Goal: Task Accomplishment & Management: Manage account settings

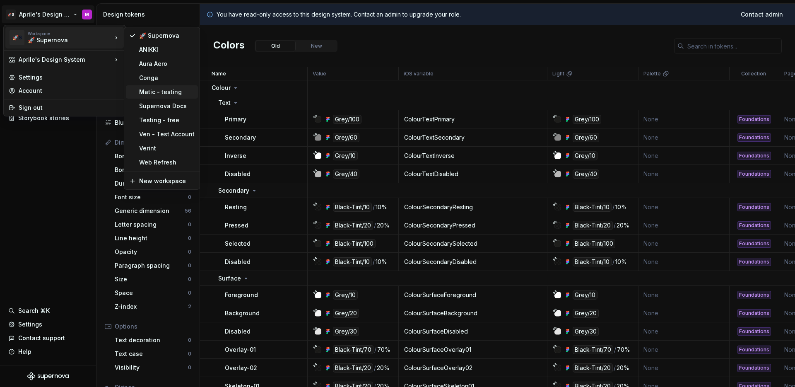
click at [139, 89] on div "Matic - testing" at bounding box center [166, 92] width 55 height 8
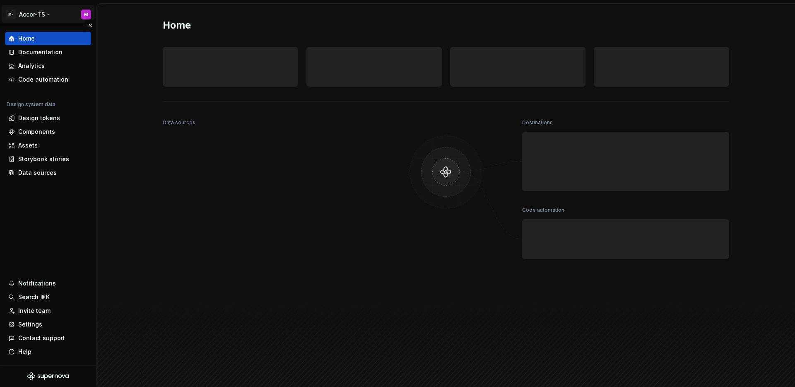
click at [36, 18] on html "M- Accor-TS M Home Documentation Analytics Code automation Design system data D…" at bounding box center [397, 193] width 795 height 387
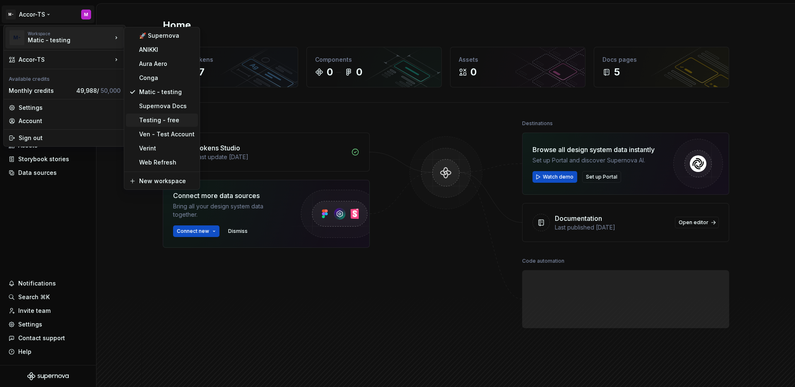
click at [162, 115] on div "Testing - free" at bounding box center [162, 119] width 72 height 13
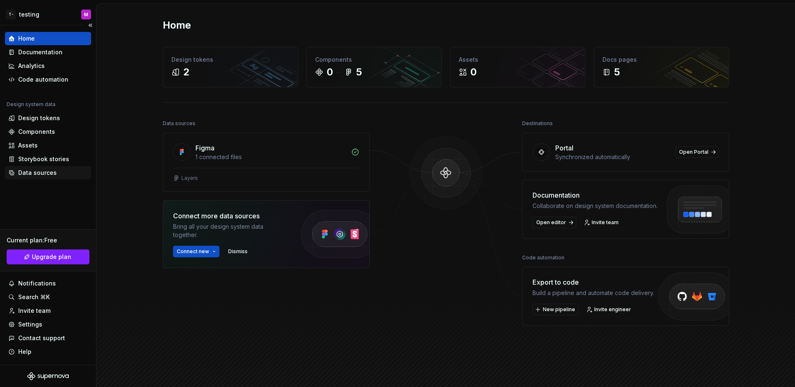
click at [37, 171] on div "Data sources" at bounding box center [37, 173] width 39 height 8
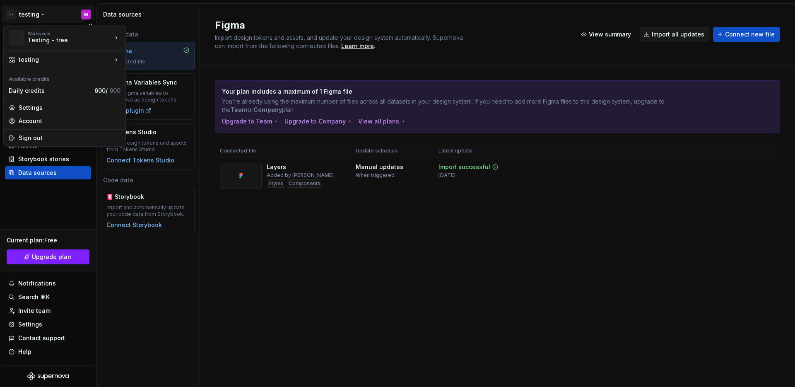
click at [33, 18] on html "T- testing M Home Documentation Analytics Code automation Design system data De…" at bounding box center [397, 193] width 795 height 387
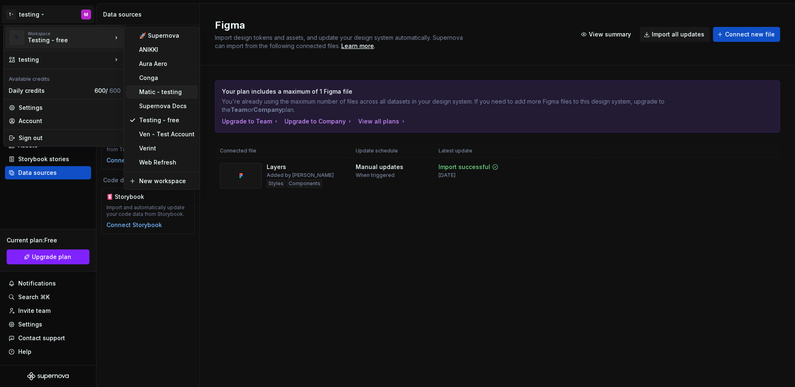
click at [157, 86] on div "Matic - testing" at bounding box center [162, 91] width 72 height 13
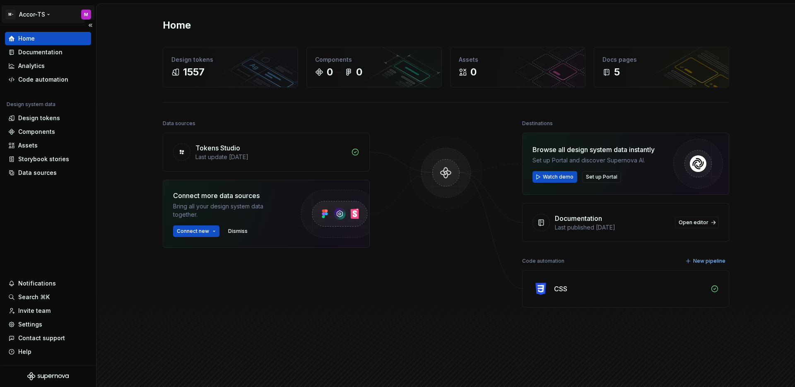
click at [44, 11] on html "M- Accor-TS M Home Documentation Analytics Code automation Design system data D…" at bounding box center [397, 193] width 795 height 387
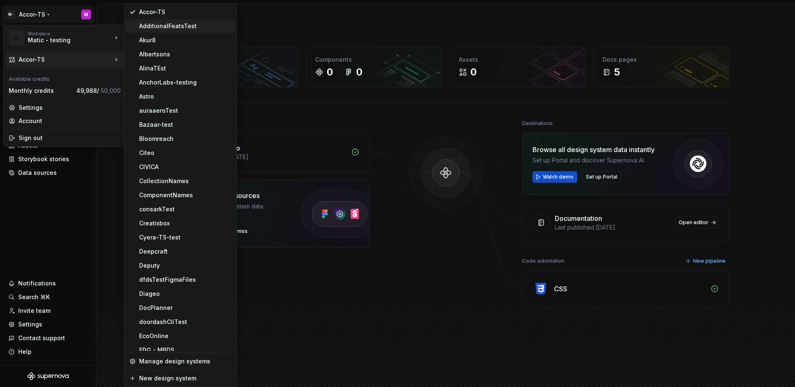
click at [153, 25] on div "AdditionalFeatsTest" at bounding box center [185, 26] width 92 height 8
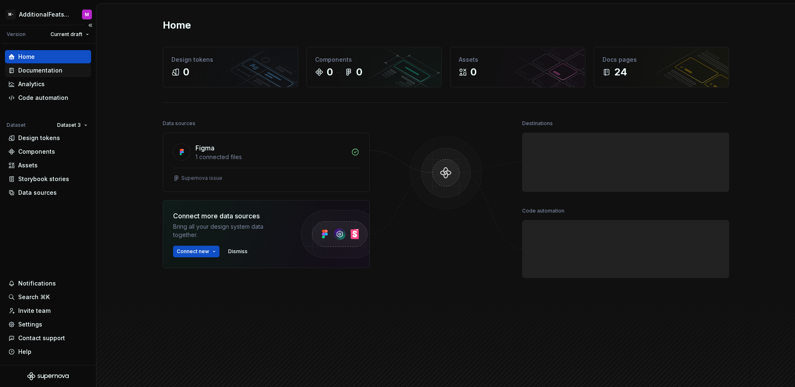
click at [57, 69] on div "Documentation" at bounding box center [40, 70] width 44 height 8
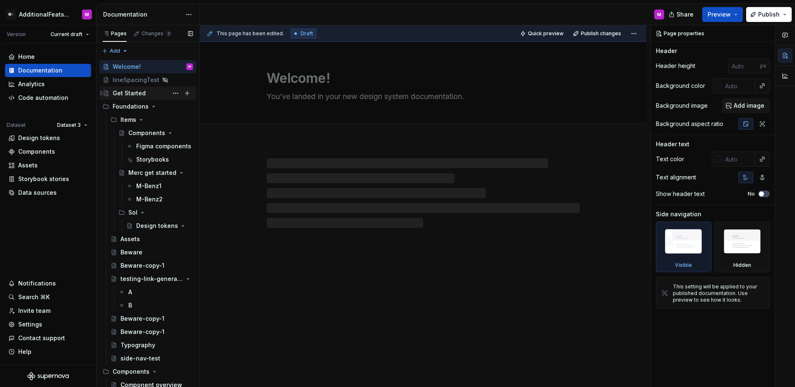
click at [136, 95] on div "Get Started" at bounding box center [129, 93] width 33 height 8
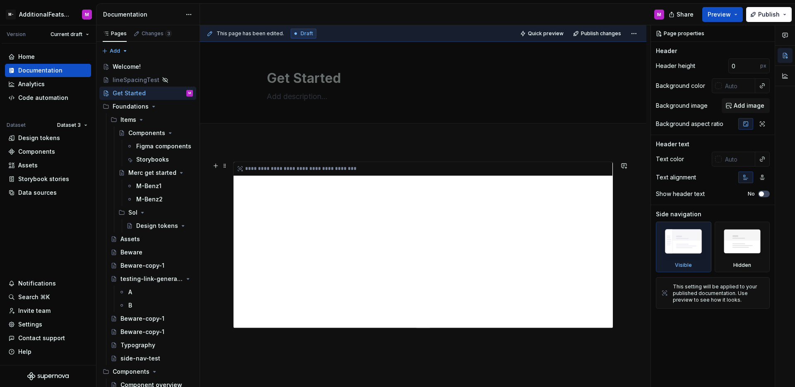
type textarea "*"
click at [439, 164] on div "**********" at bounding box center [423, 169] width 379 height 14
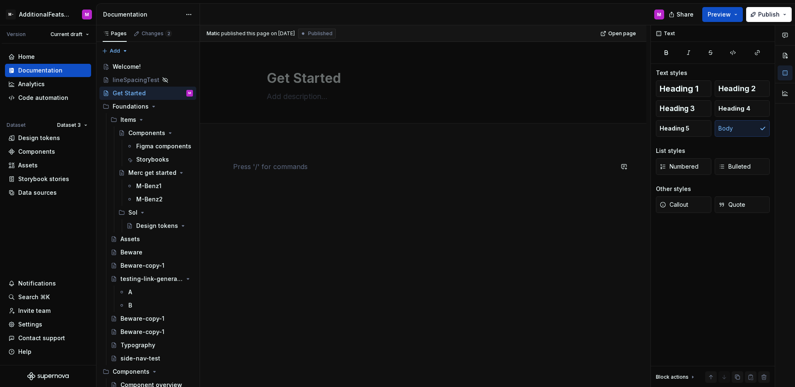
click at [426, 177] on div at bounding box center [423, 177] width 380 height 31
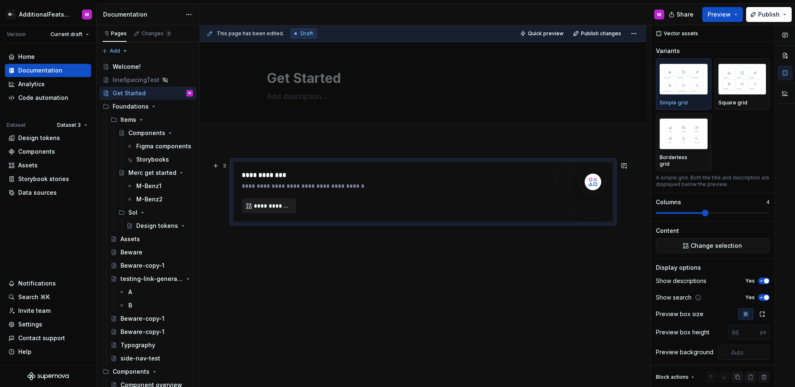
click at [285, 207] on span "**********" at bounding box center [272, 206] width 37 height 8
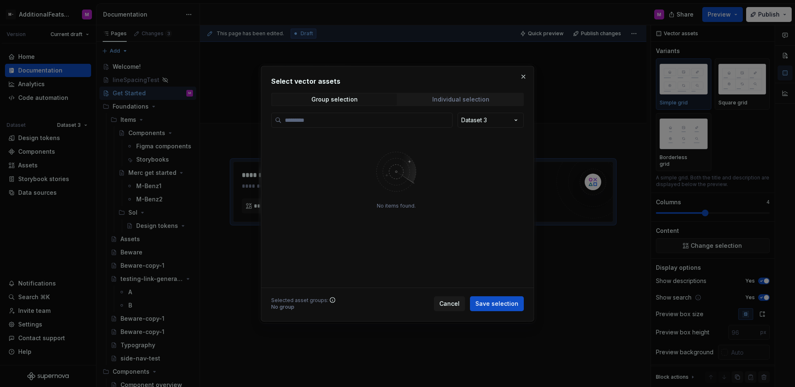
click at [446, 101] on div "Individual selection" at bounding box center [460, 99] width 57 height 7
click at [497, 118] on div "Select vector assets Group selection Individual selection Dataset 3 No items fo…" at bounding box center [397, 193] width 795 height 387
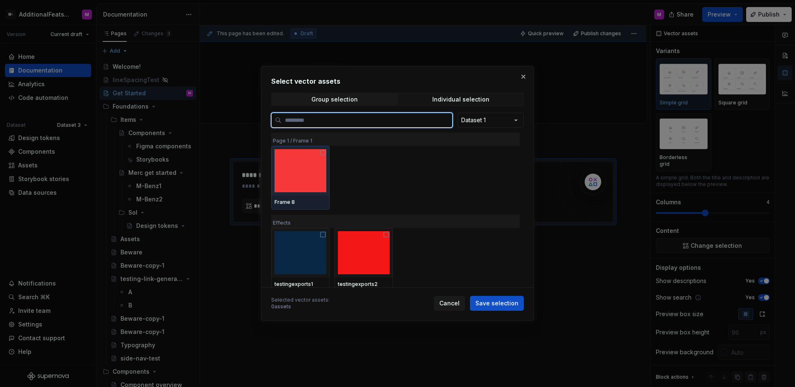
click at [312, 176] on img at bounding box center [301, 170] width 52 height 43
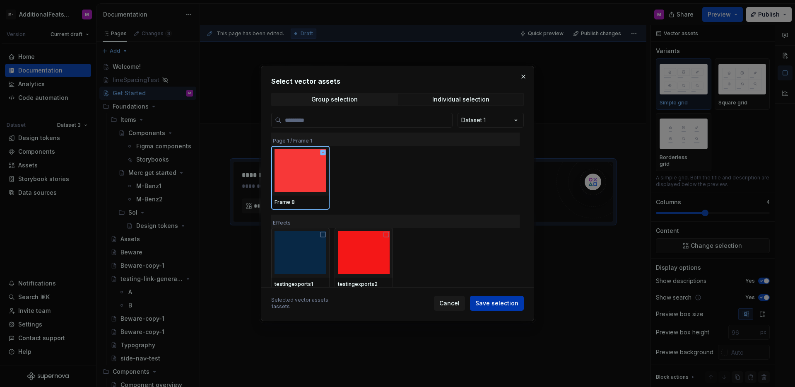
click at [502, 307] on button "Save selection" at bounding box center [497, 303] width 54 height 15
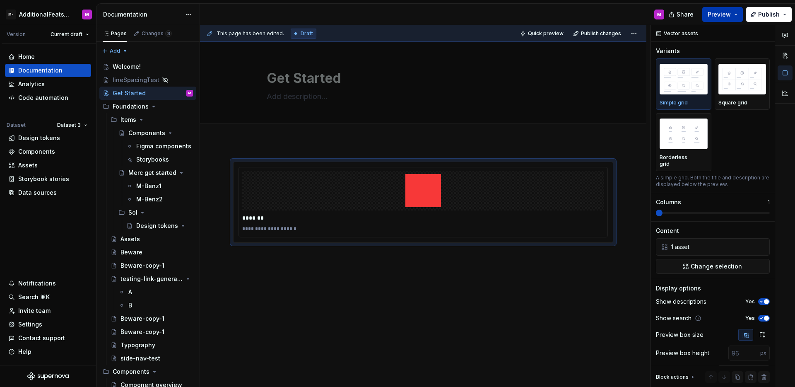
click at [711, 19] on button "Preview" at bounding box center [722, 14] width 41 height 15
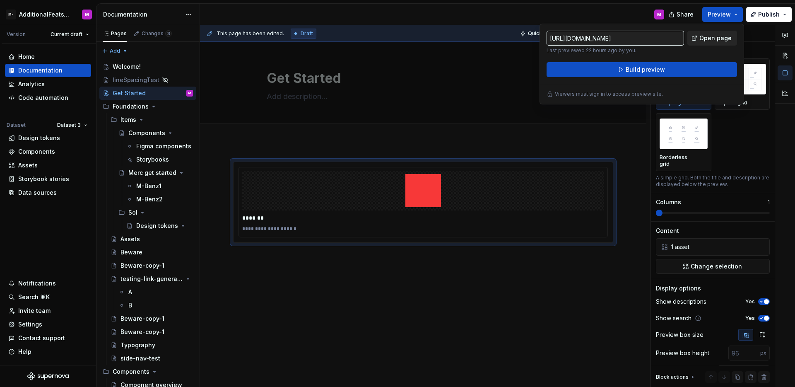
click at [699, 42] on link "Open page" at bounding box center [712, 38] width 50 height 15
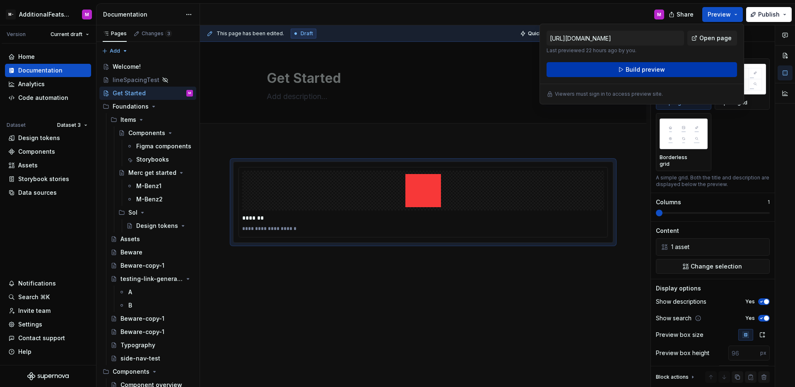
click at [632, 73] on span "Build preview" at bounding box center [645, 69] width 39 height 8
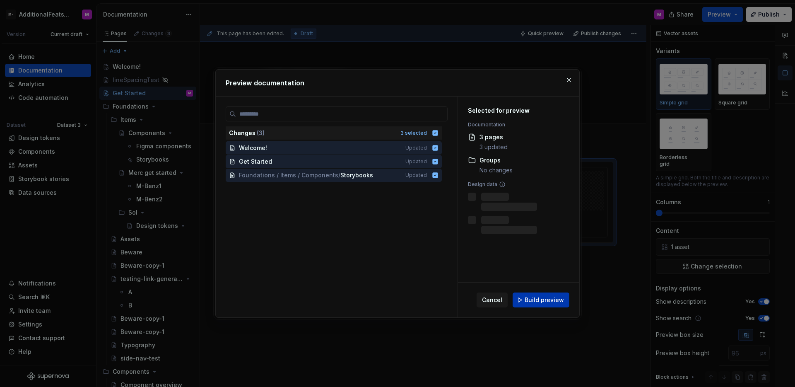
click at [557, 301] on span "Build preview" at bounding box center [544, 300] width 39 height 8
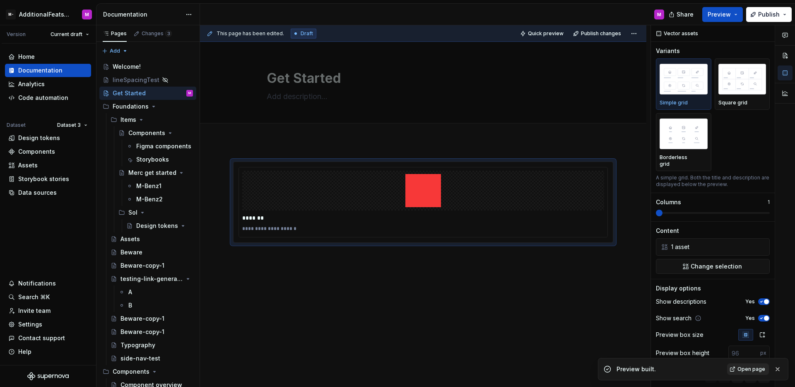
click at [754, 369] on span "Open page" at bounding box center [752, 369] width 28 height 7
click at [58, 231] on div "Home Documentation Analytics Code automation Dataset Dataset 3 Design tokens Co…" at bounding box center [48, 203] width 96 height 321
type textarea "*"
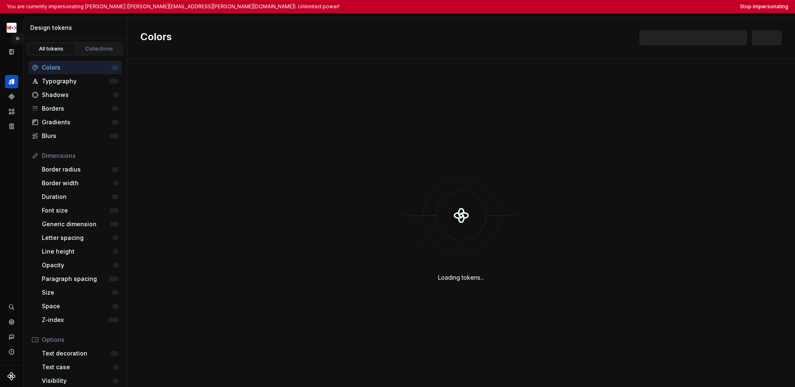
click at [15, 36] on button "Expand sidebar" at bounding box center [18, 39] width 12 height 12
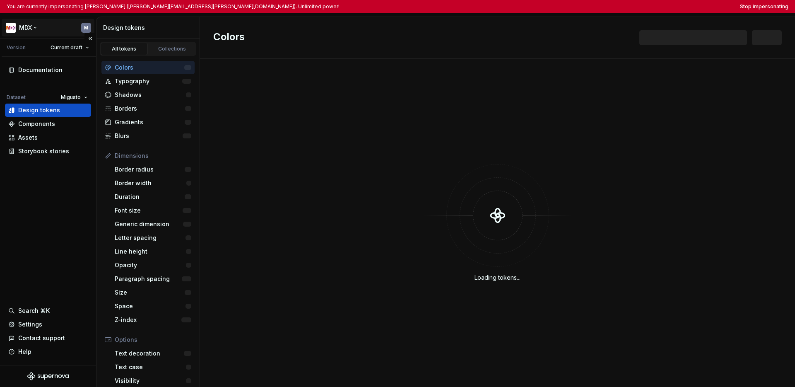
click at [25, 29] on html "You are currently impersonating Maria (maria.schneider@mgb.ch). Unlimited power…" at bounding box center [397, 193] width 795 height 387
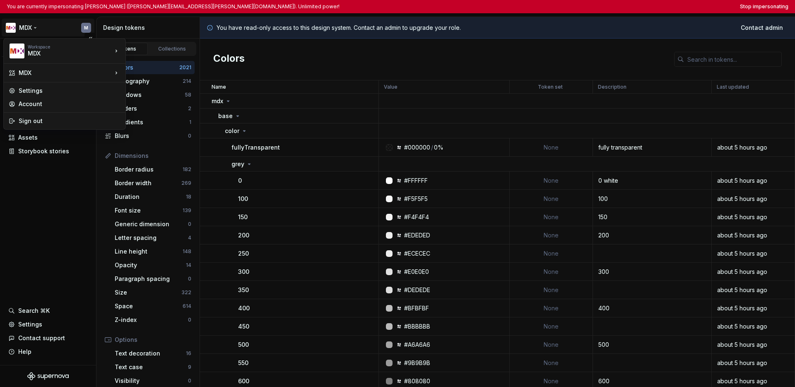
click at [39, 205] on html "You are currently impersonating Maria (maria.schneider@mgb.ch). Unlimited power…" at bounding box center [397, 193] width 795 height 387
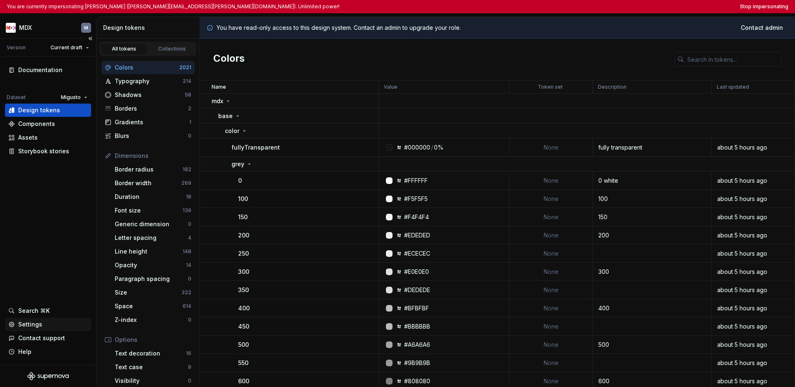
click at [40, 326] on div "Settings" at bounding box center [30, 324] width 24 height 8
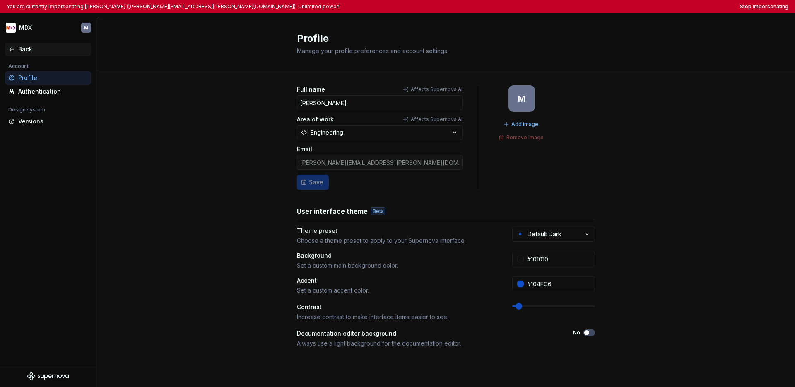
click at [10, 50] on icon at bounding box center [11, 49] width 7 height 7
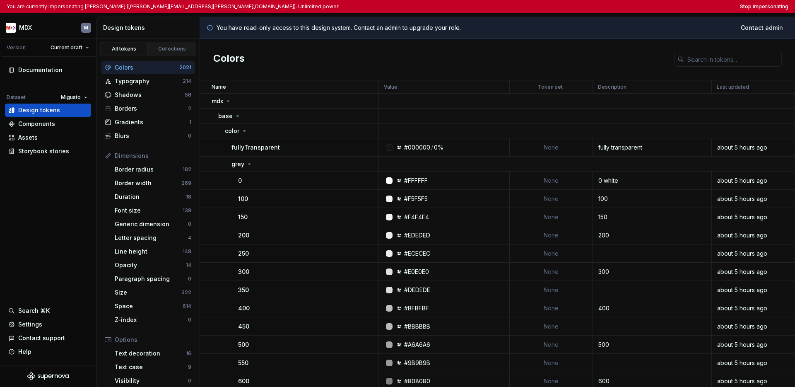
click at [631, 6] on button "Stop impersonating" at bounding box center [764, 6] width 48 height 7
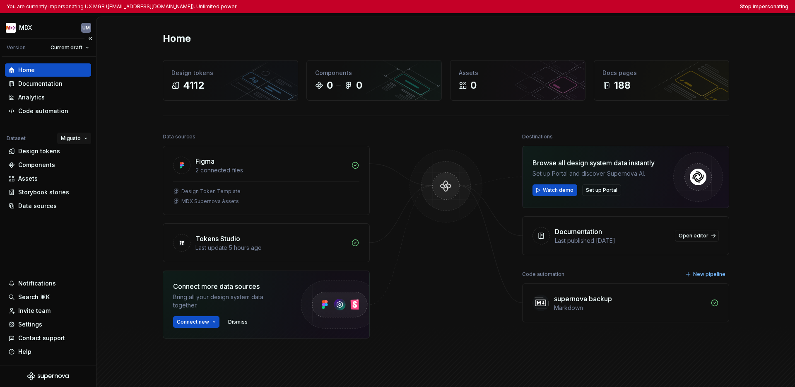
click at [65, 137] on html "You are currently impersonating UX MGB ([EMAIL_ADDRESS][DOMAIN_NAME]). Unlimite…" at bounding box center [397, 193] width 795 height 387
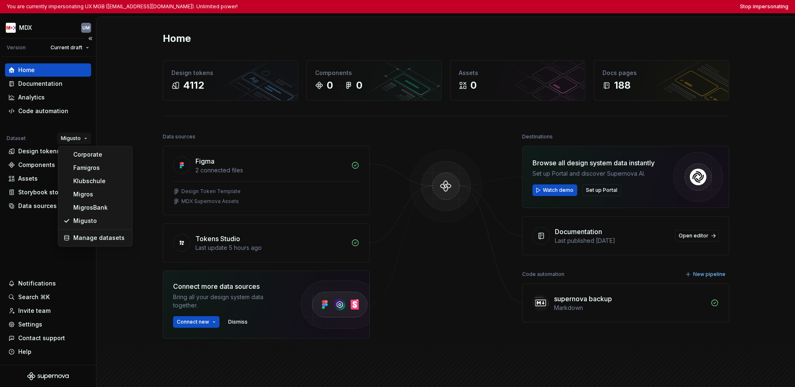
click at [18, 234] on html "You are currently impersonating UX MGB (ux@mgb.ch). Unlimited power! Stop imper…" at bounding box center [397, 193] width 795 height 387
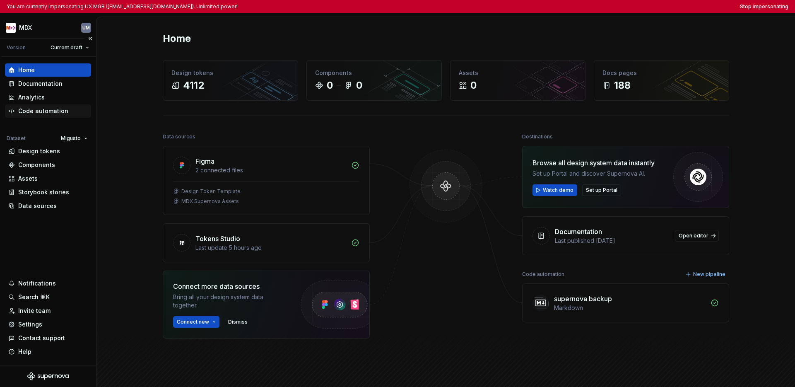
click at [48, 112] on div "Code automation" at bounding box center [43, 111] width 50 height 8
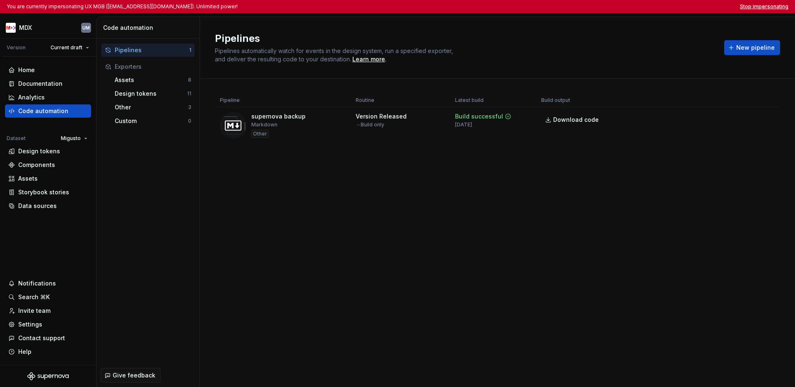
click at [631, 7] on button "Stop impersonating" at bounding box center [764, 6] width 48 height 7
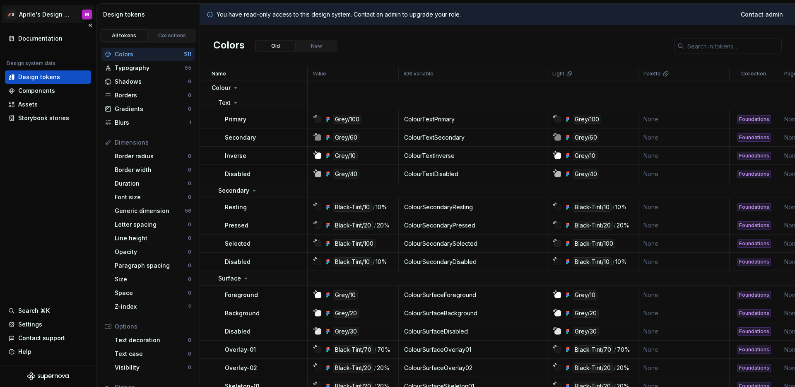
click at [51, 17] on html "🚀S Aprile's Design System M Documentation Design system data Design tokens Comp…" at bounding box center [397, 193] width 795 height 387
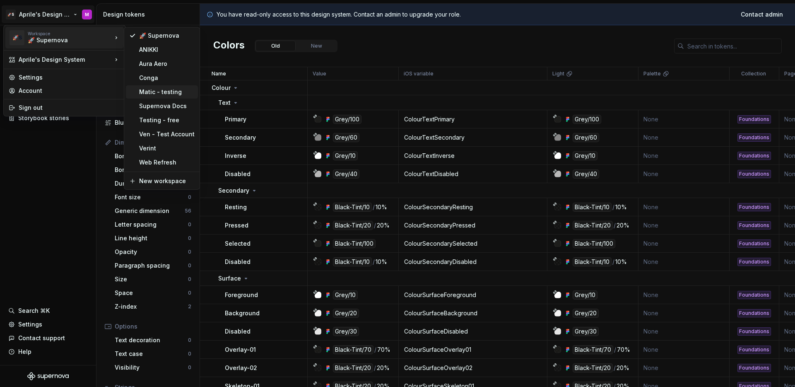
click at [164, 94] on div "Matic - testing" at bounding box center [166, 92] width 55 height 8
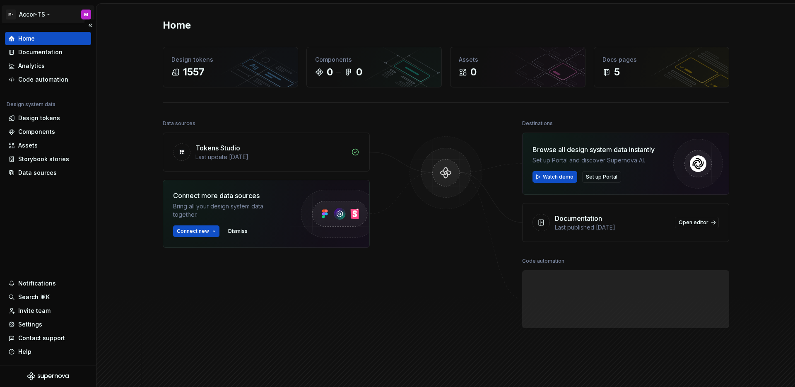
click at [34, 17] on html "M- Accor-TS M Home Documentation Analytics Code automation Design system data D…" at bounding box center [397, 193] width 795 height 387
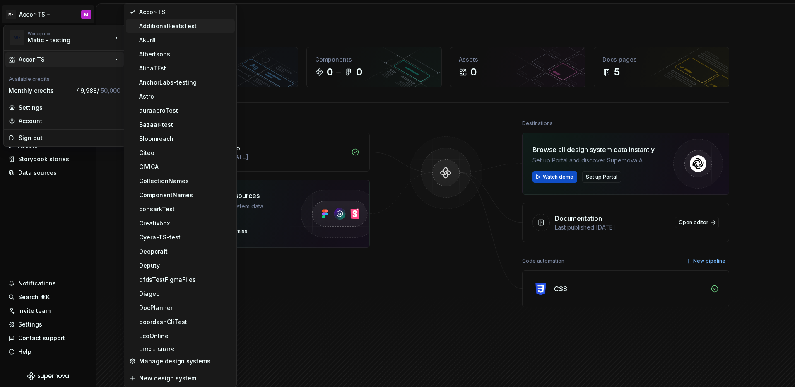
click at [158, 27] on div "AdditionalFeatsTest" at bounding box center [185, 26] width 92 height 8
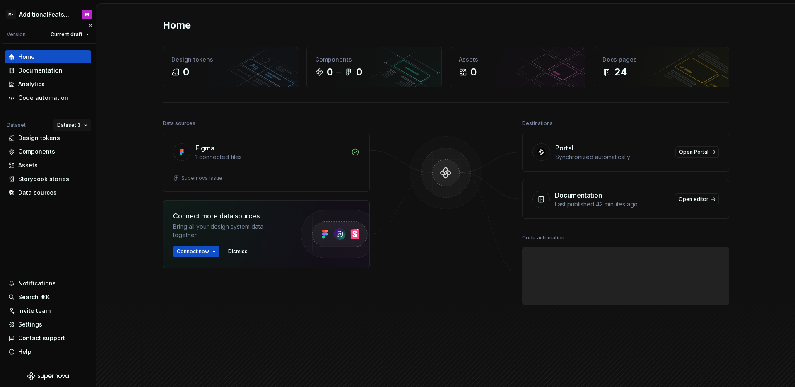
click at [65, 122] on html "M- AdditionalFeatsTest M Version Current draft Home Documentation Analytics Cod…" at bounding box center [397, 193] width 795 height 387
click at [74, 139] on div "Dataset 1" at bounding box center [97, 141] width 54 height 8
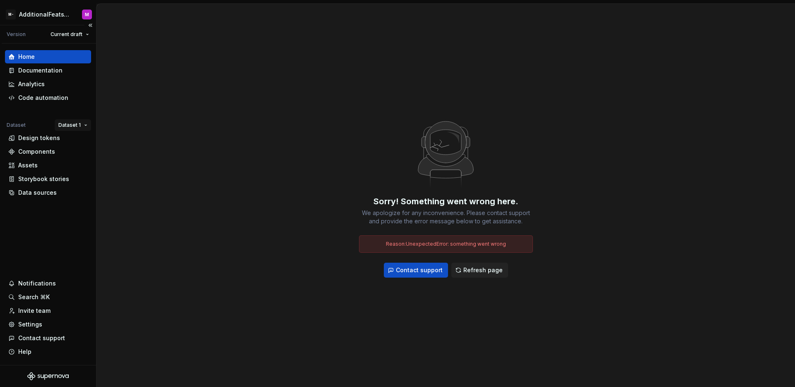
click at [68, 125] on html "M- AdditionalFeatsTest M Version Current draft Home Documentation Analytics Cod…" at bounding box center [397, 193] width 795 height 387
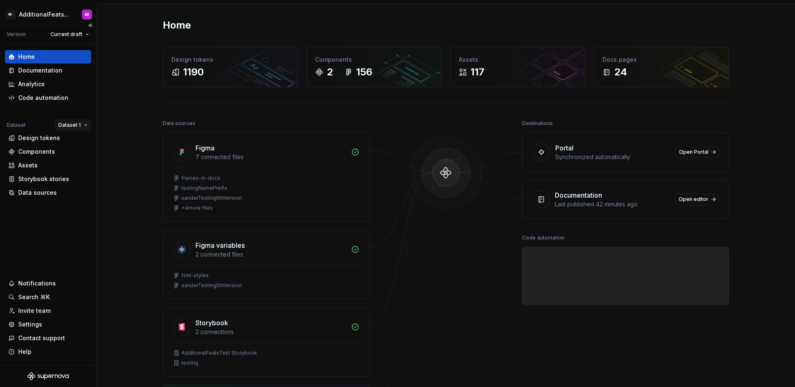
click at [72, 127] on html "M- AdditionalFeatsTest M Version Current draft Home Documentation Analytics Cod…" at bounding box center [397, 193] width 795 height 387
click at [75, 159] on div "Dataset 2" at bounding box center [93, 154] width 70 height 13
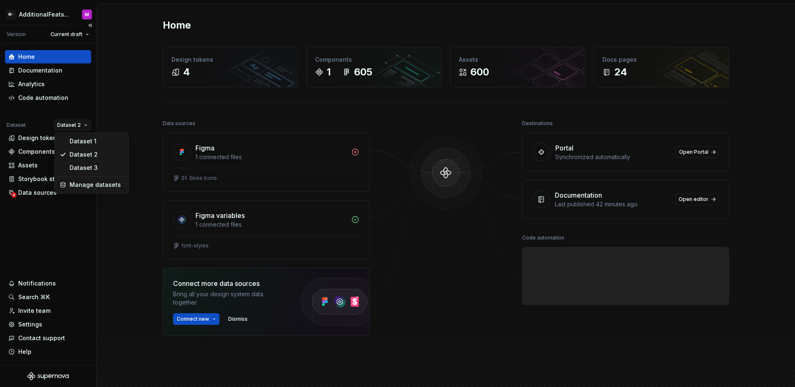
click at [76, 125] on html "M- AdditionalFeatsTest M Version Current draft Home Documentation Analytics Cod…" at bounding box center [397, 193] width 795 height 387
click at [74, 164] on div "Dataset 3" at bounding box center [97, 168] width 54 height 8
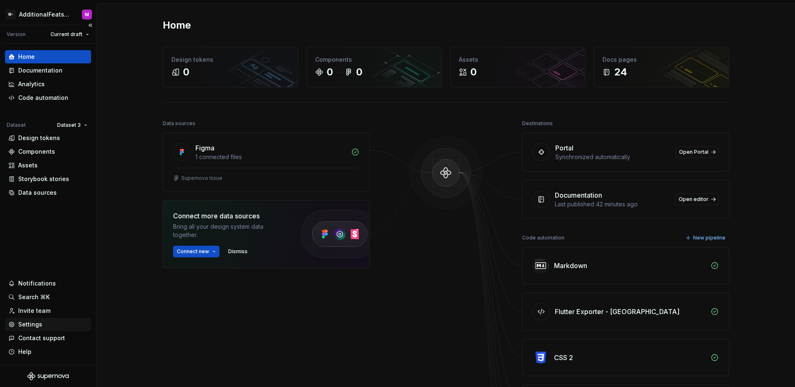
click at [34, 321] on div "Settings" at bounding box center [30, 324] width 24 height 8
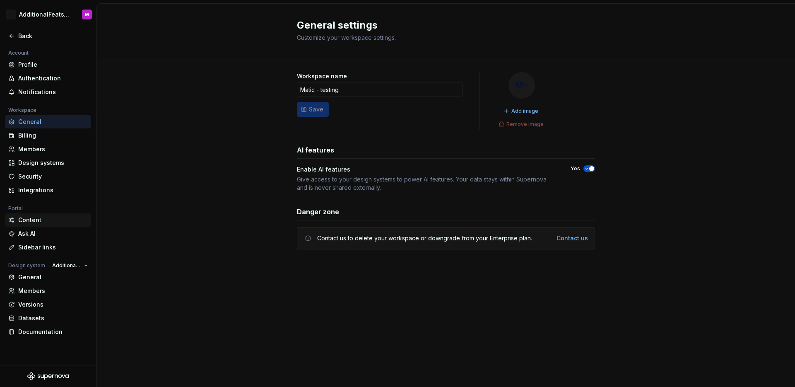
click at [47, 225] on div "Content" at bounding box center [48, 219] width 86 height 13
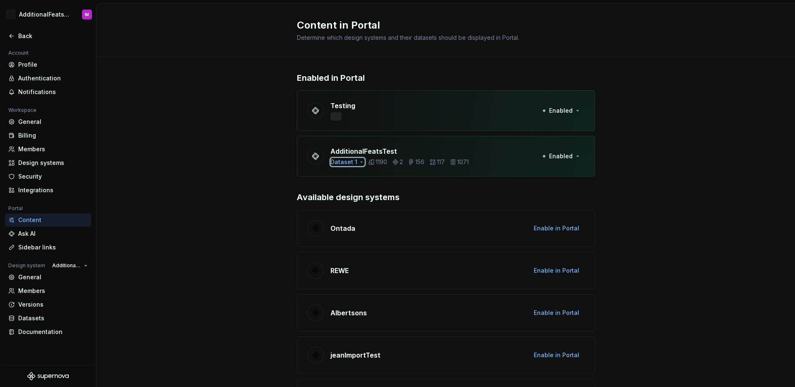
click at [353, 161] on div "Dataset 1" at bounding box center [347, 162] width 34 height 8
click at [333, 193] on div "Dataset 2" at bounding box center [377, 188] width 96 height 13
click at [335, 200] on div at bounding box center [335, 201] width 7 height 7
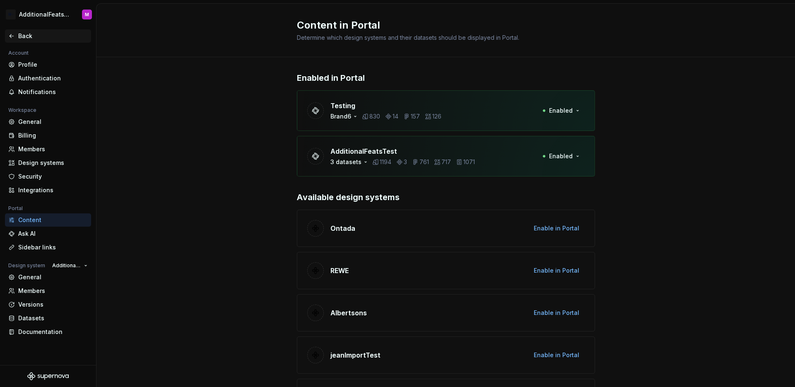
click at [22, 34] on div "Back" at bounding box center [53, 36] width 70 height 8
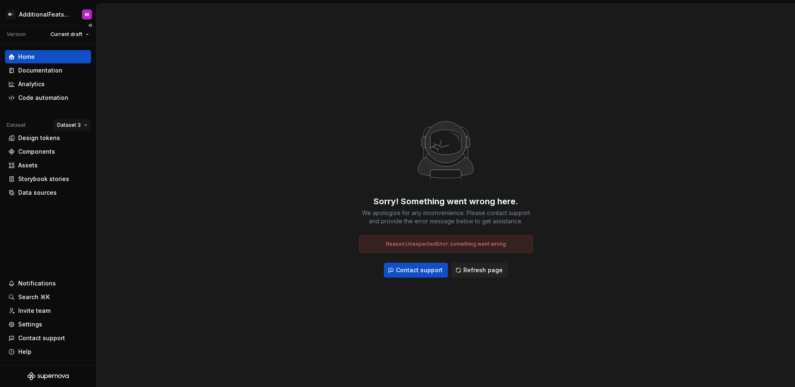
click at [72, 125] on html "M- AdditionalFeatsTest M Version Current draft Home Documentation Analytics Cod…" at bounding box center [397, 193] width 795 height 387
click at [76, 143] on div "Dataset 1" at bounding box center [97, 141] width 54 height 8
click at [41, 171] on div "Assets" at bounding box center [48, 165] width 86 height 13
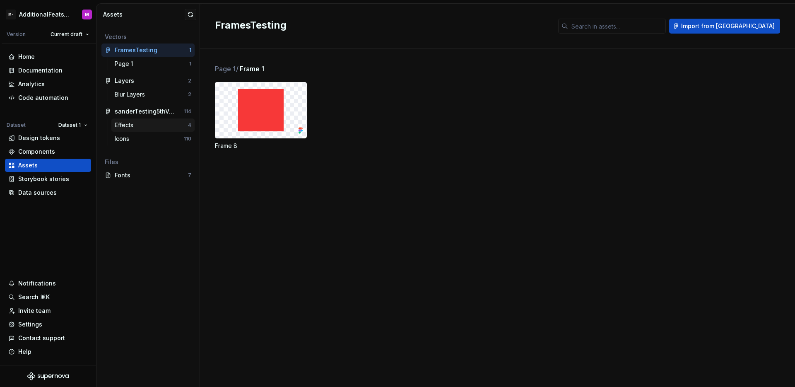
click at [140, 123] on div "Effects" at bounding box center [151, 125] width 73 height 8
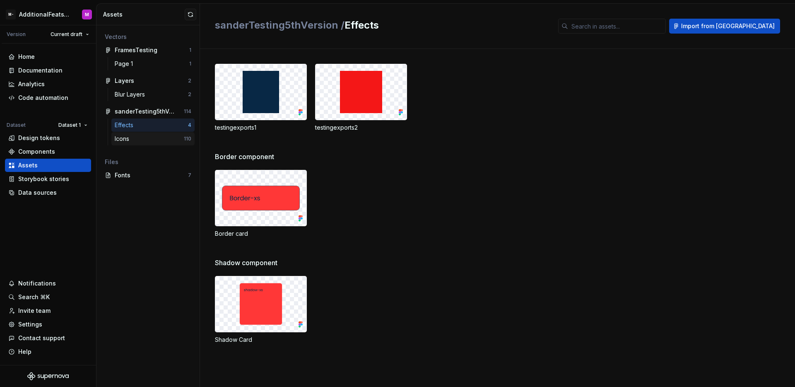
click at [149, 135] on div "Icons" at bounding box center [149, 139] width 69 height 8
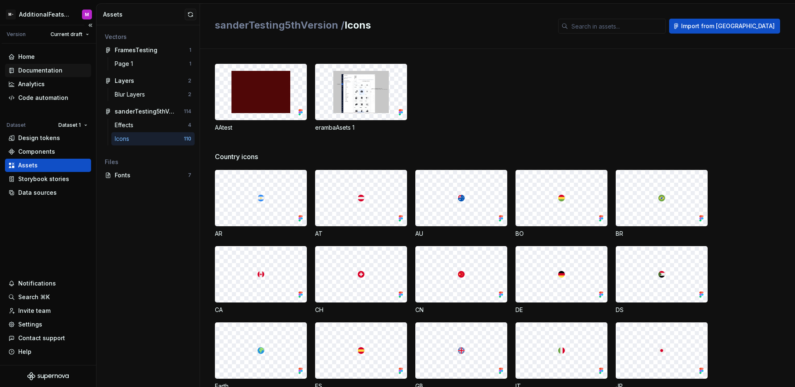
click at [49, 72] on div "Documentation" at bounding box center [40, 70] width 44 height 8
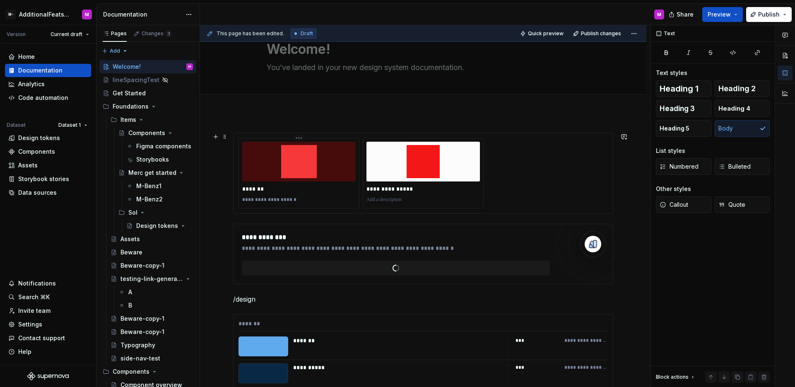
scroll to position [34, 0]
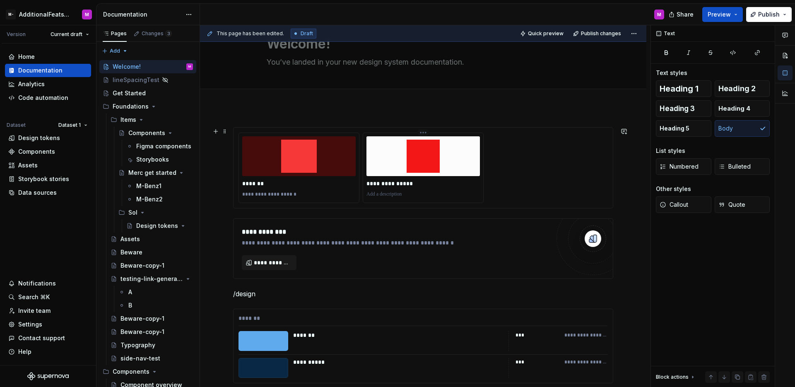
click at [375, 178] on div "**********" at bounding box center [423, 184] width 113 height 12
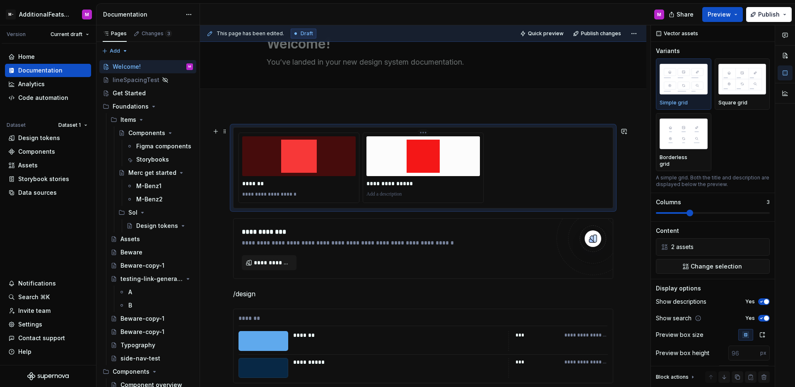
click at [512, 145] on div "**********" at bounding box center [423, 168] width 369 height 70
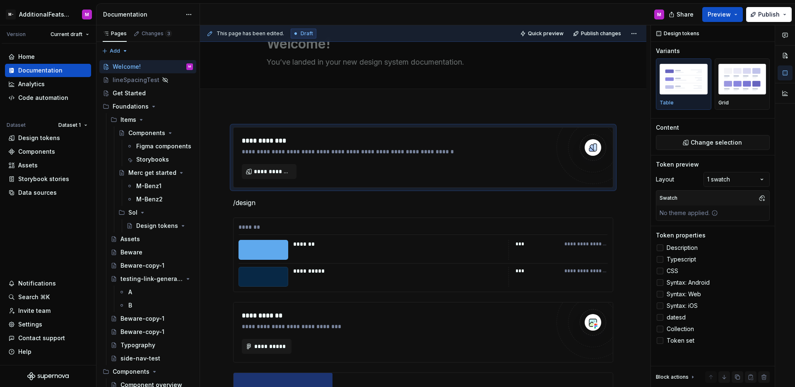
click at [512, 145] on div "**********" at bounding box center [396, 141] width 308 height 10
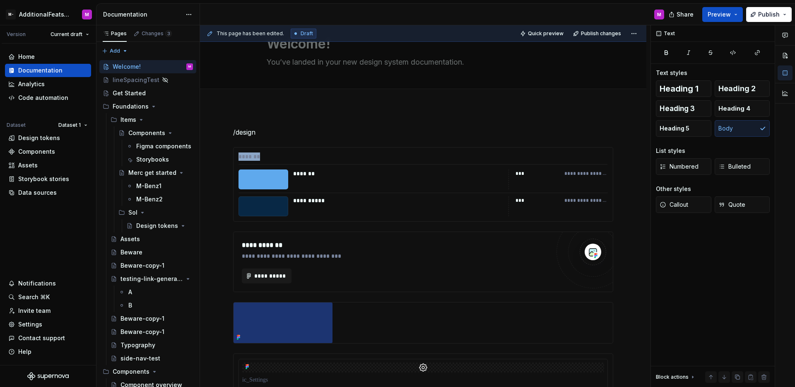
click at [512, 147] on div "**********" at bounding box center [423, 184] width 380 height 75
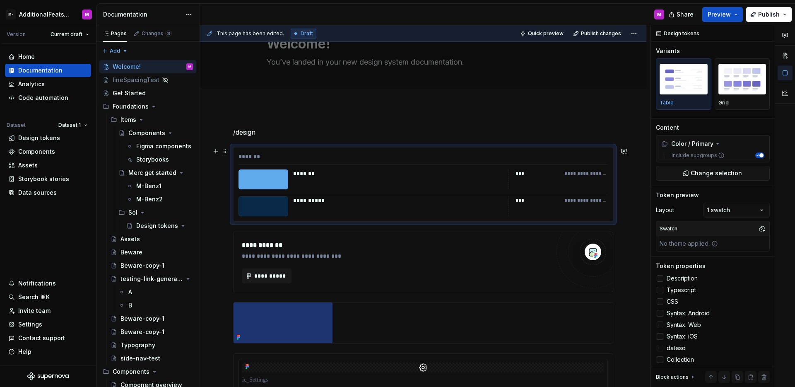
click at [511, 162] on div "*******" at bounding box center [423, 158] width 369 height 12
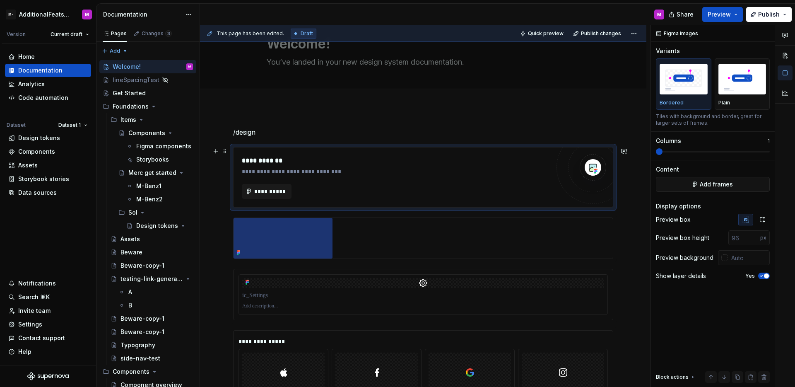
click at [511, 162] on div "**********" at bounding box center [396, 161] width 308 height 10
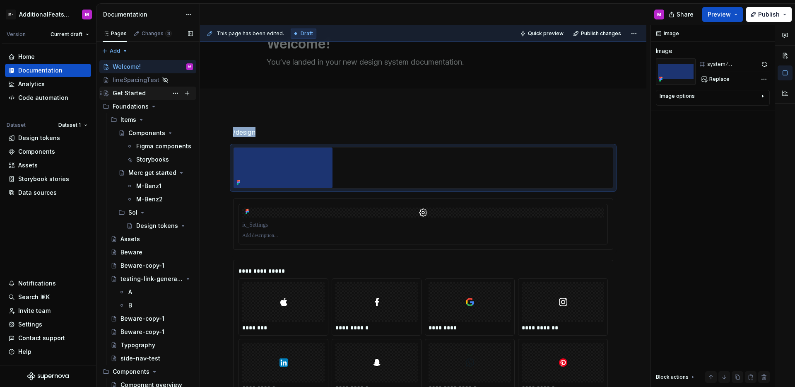
click at [145, 96] on div "Get Started" at bounding box center [153, 93] width 80 height 12
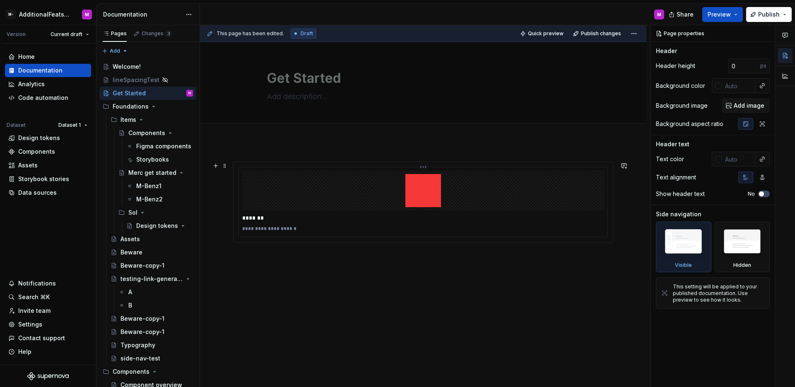
type textarea "*"
click at [510, 192] on div at bounding box center [423, 191] width 362 height 40
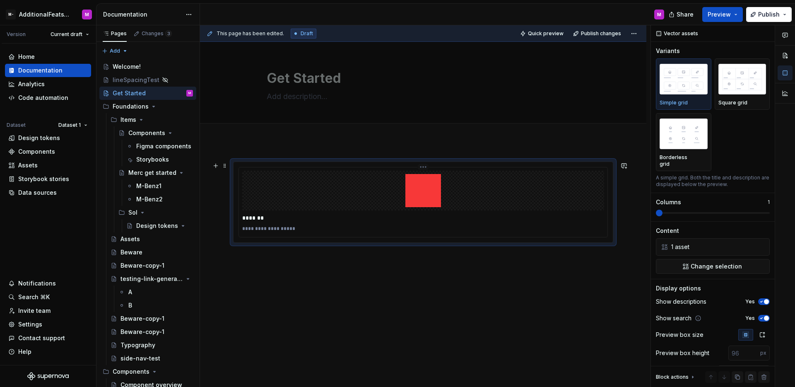
click at [538, 209] on div at bounding box center [423, 191] width 362 height 40
click at [567, 174] on div at bounding box center [423, 191] width 362 height 40
click at [573, 165] on div "**********" at bounding box center [423, 202] width 379 height 80
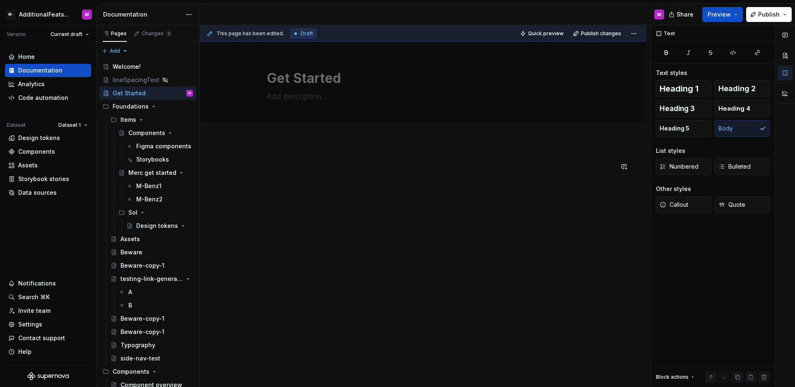
click at [353, 209] on div at bounding box center [423, 230] width 446 height 177
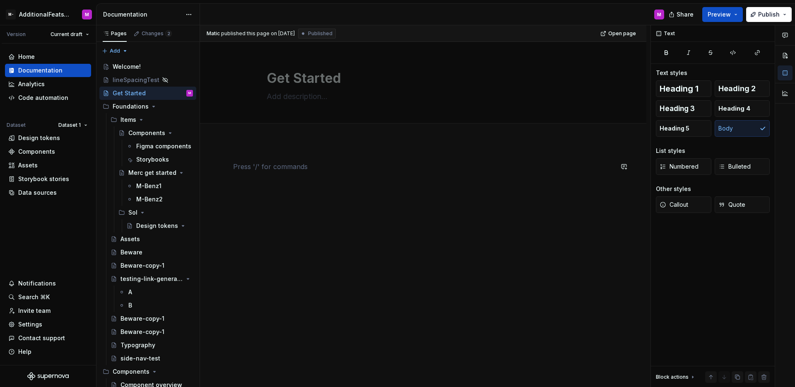
click at [331, 188] on div at bounding box center [423, 177] width 380 height 31
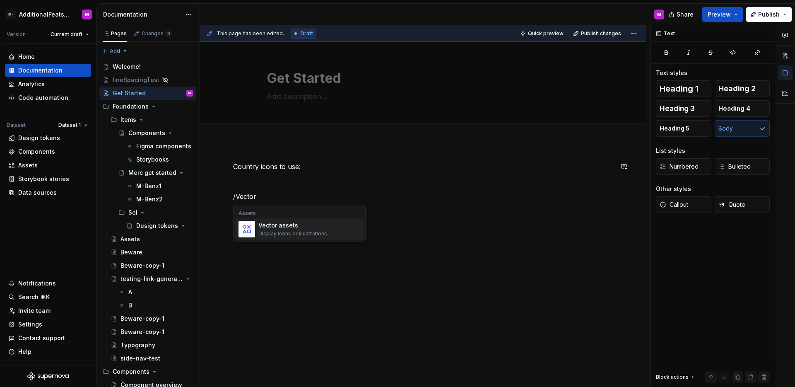
click at [311, 222] on div "Vector assets" at bounding box center [292, 225] width 69 height 8
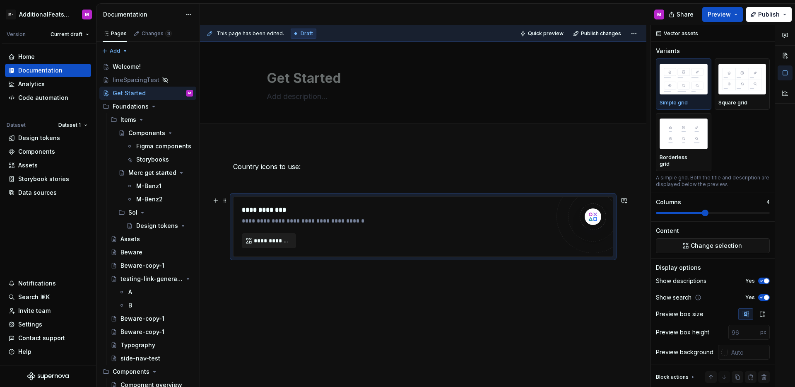
click at [283, 244] on button "**********" at bounding box center [269, 240] width 54 height 15
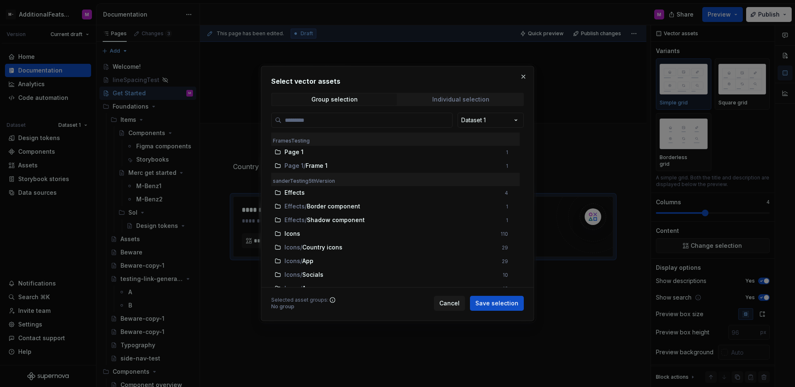
click at [439, 101] on div "Individual selection" at bounding box center [460, 99] width 57 height 7
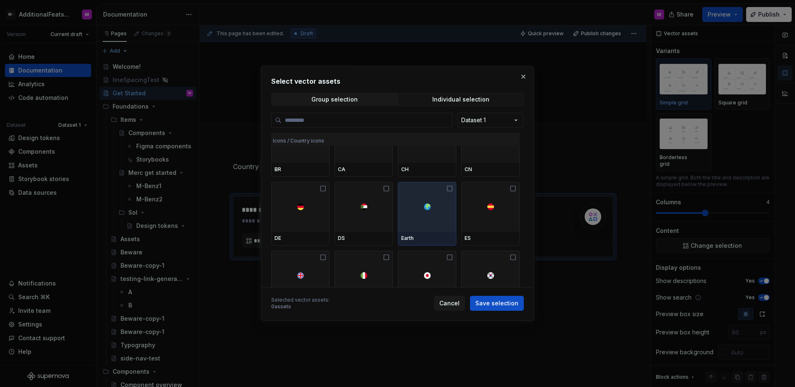
scroll to position [496, 0]
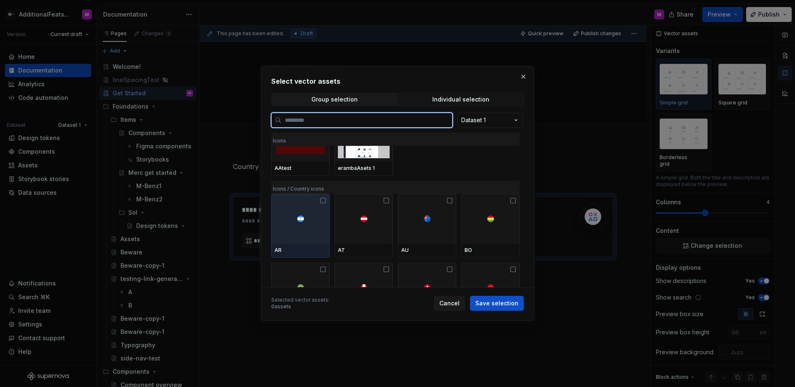
click at [322, 201] on icon at bounding box center [323, 200] width 7 height 7
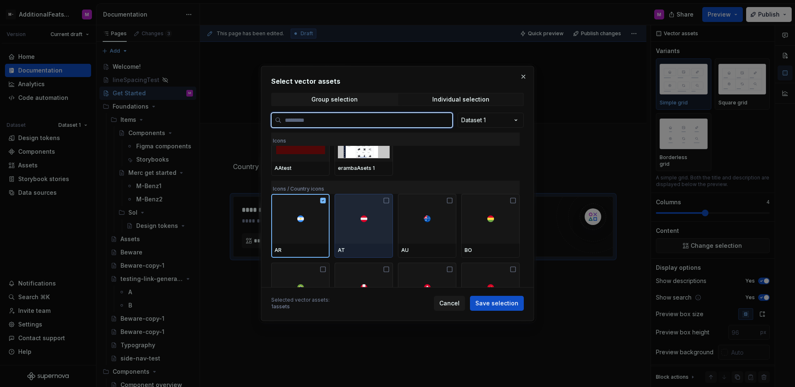
click at [360, 208] on div at bounding box center [364, 219] width 58 height 50
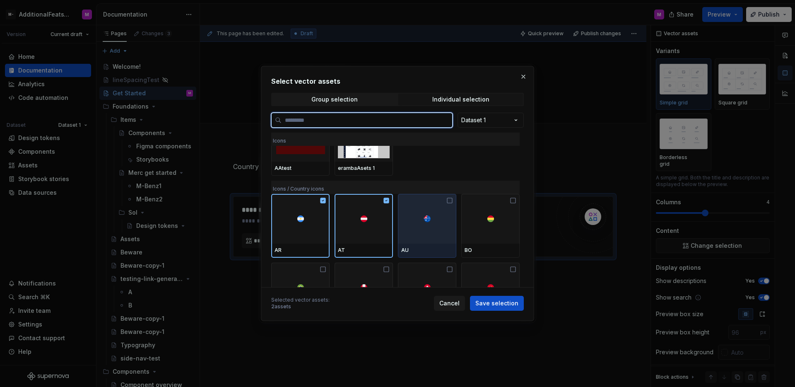
click at [412, 209] on div at bounding box center [427, 219] width 58 height 50
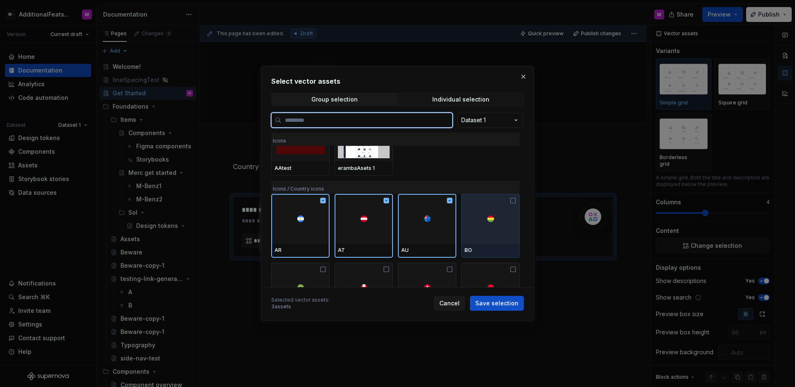
drag, startPoint x: 475, startPoint y: 211, endPoint x: 481, endPoint y: 214, distance: 6.9
click at [475, 211] on div at bounding box center [490, 219] width 58 height 50
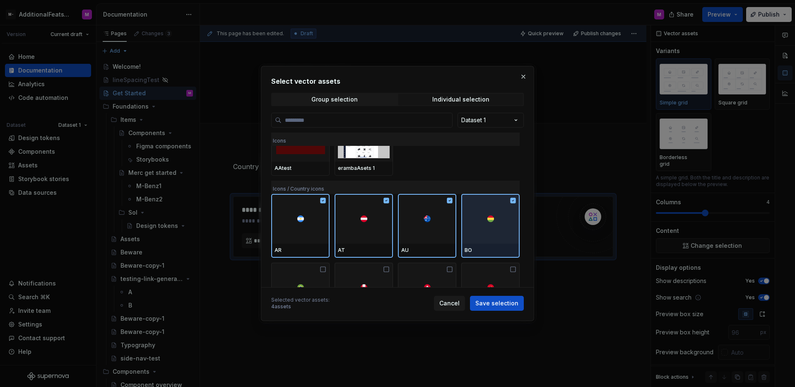
scroll to position [577, 0]
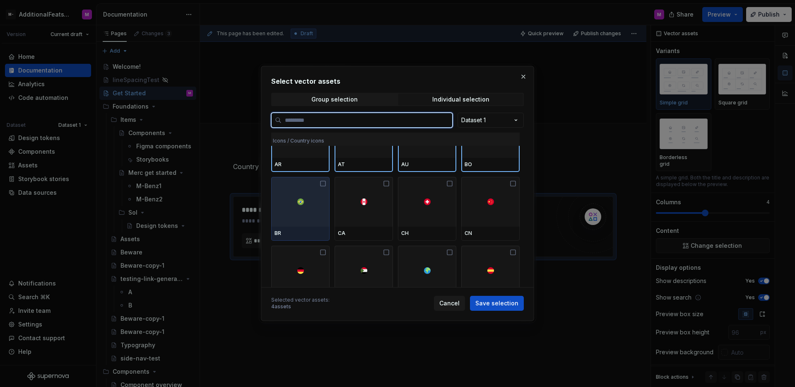
click at [313, 215] on div at bounding box center [300, 202] width 58 height 50
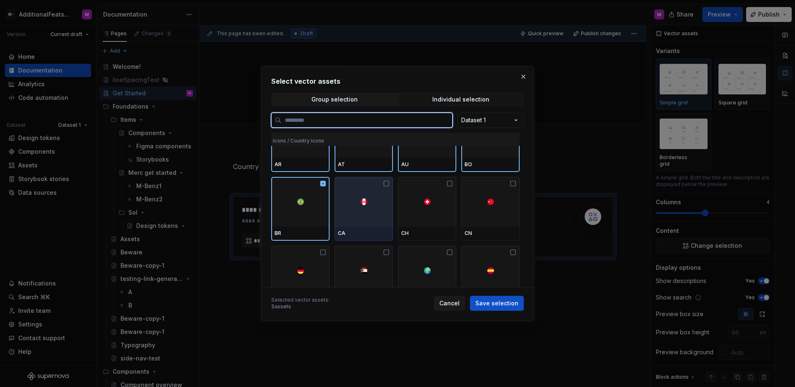
drag, startPoint x: 358, startPoint y: 217, endPoint x: 416, endPoint y: 213, distance: 57.7
click at [358, 217] on div at bounding box center [364, 202] width 58 height 50
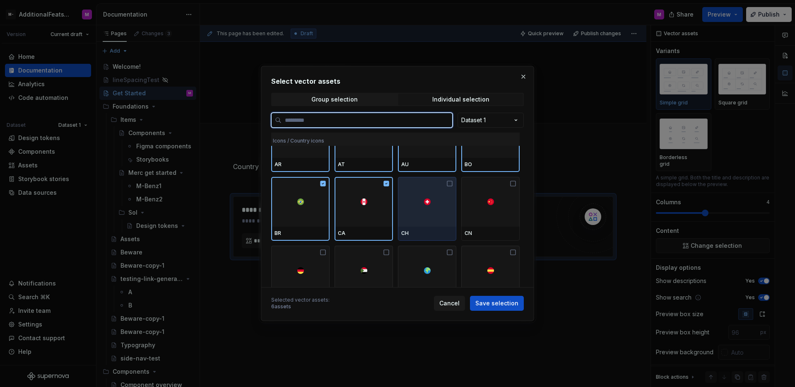
click at [416, 213] on div at bounding box center [427, 202] width 58 height 50
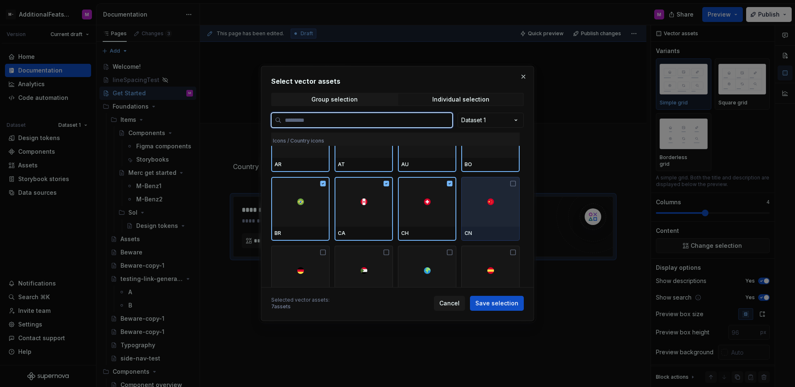
click at [479, 207] on div at bounding box center [490, 202] width 58 height 50
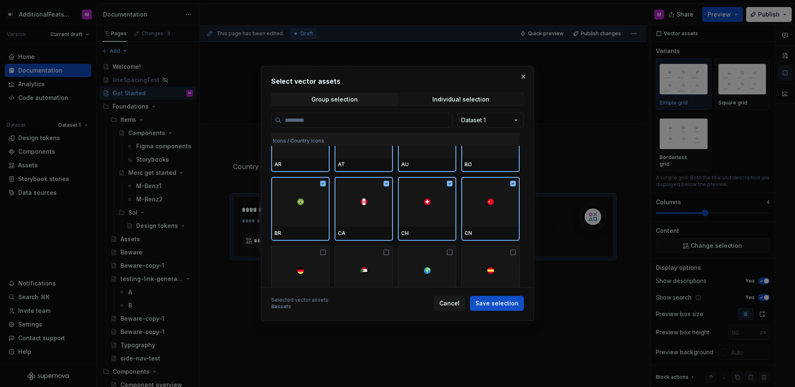
scroll to position [593, 0]
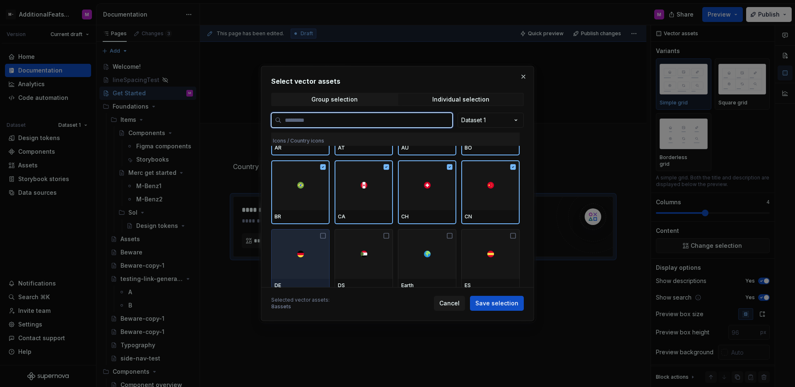
click at [309, 239] on div at bounding box center [300, 254] width 58 height 50
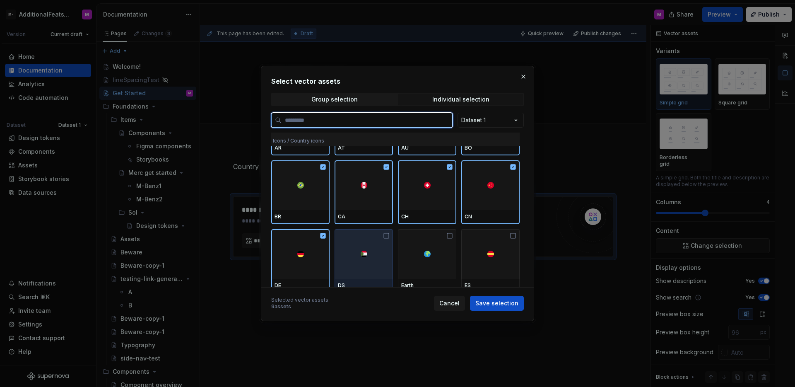
click at [380, 243] on div at bounding box center [364, 254] width 58 height 50
click at [427, 244] on div at bounding box center [427, 254] width 58 height 50
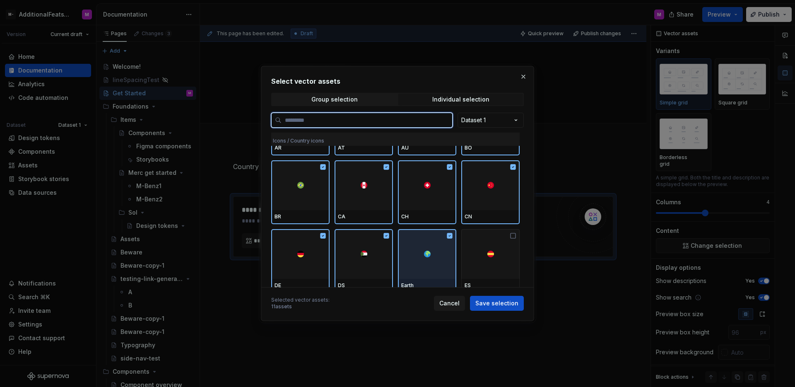
click at [474, 240] on div at bounding box center [490, 254] width 58 height 50
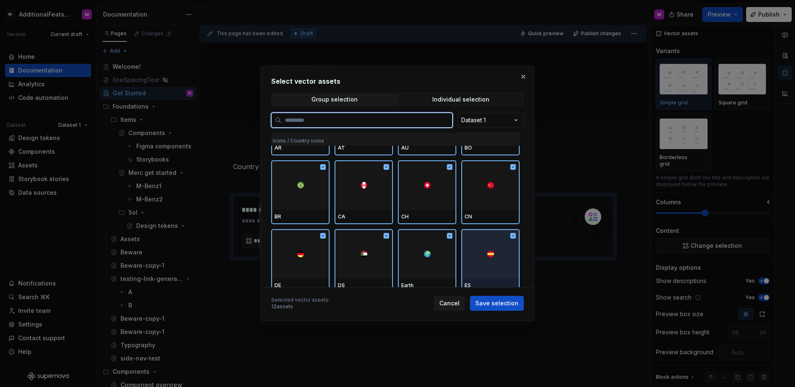
scroll to position [637, 0]
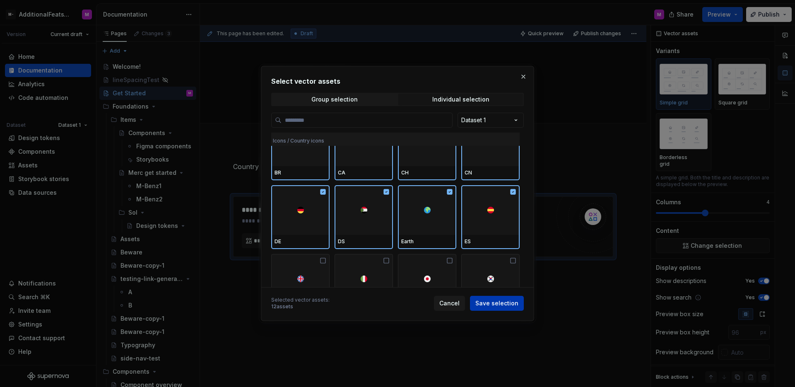
click at [492, 305] on span "Save selection" at bounding box center [496, 303] width 43 height 8
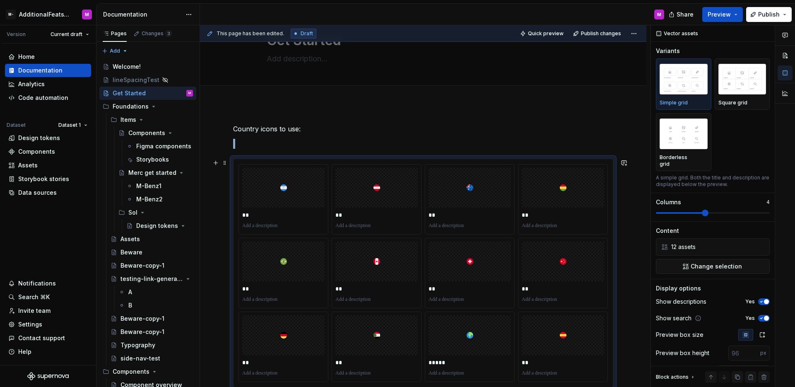
scroll to position [43, 0]
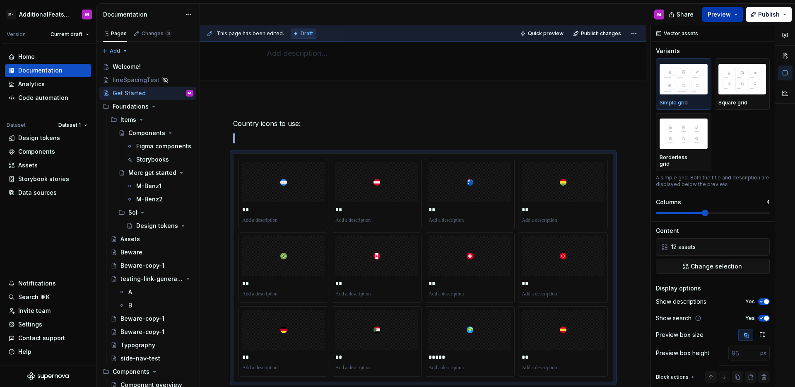
click at [728, 19] on button "Preview" at bounding box center [722, 14] width 41 height 15
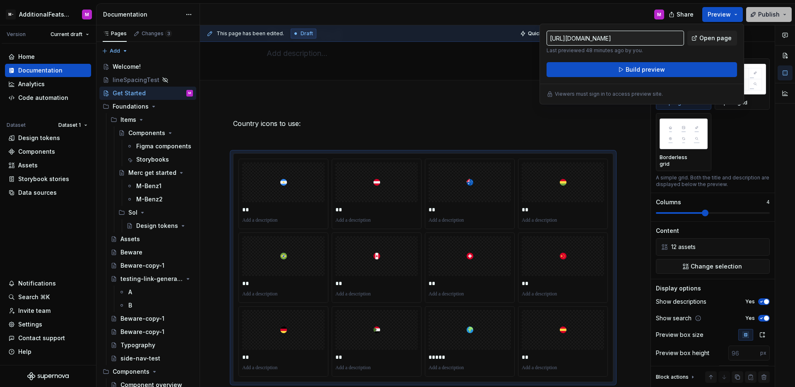
click at [759, 18] on button "Publish" at bounding box center [769, 14] width 46 height 15
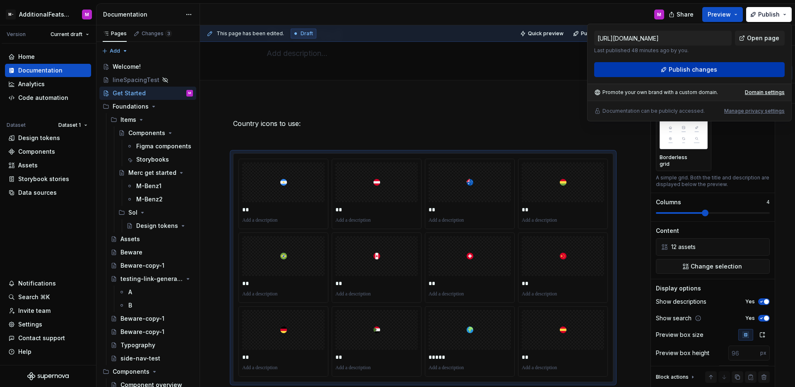
click at [686, 69] on span "Publish changes" at bounding box center [693, 69] width 48 height 8
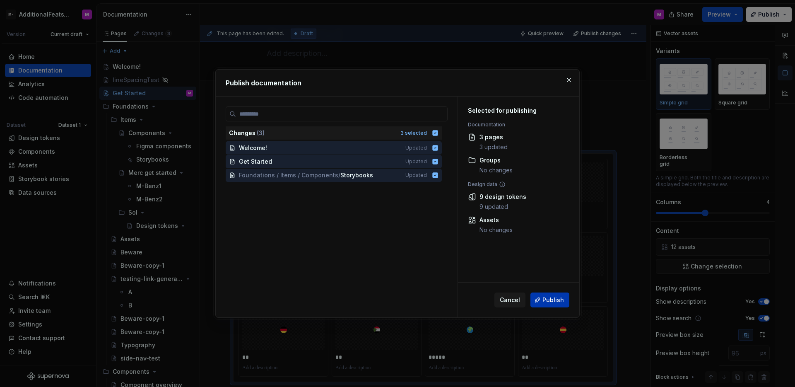
click at [561, 293] on button "Publish" at bounding box center [550, 299] width 39 height 15
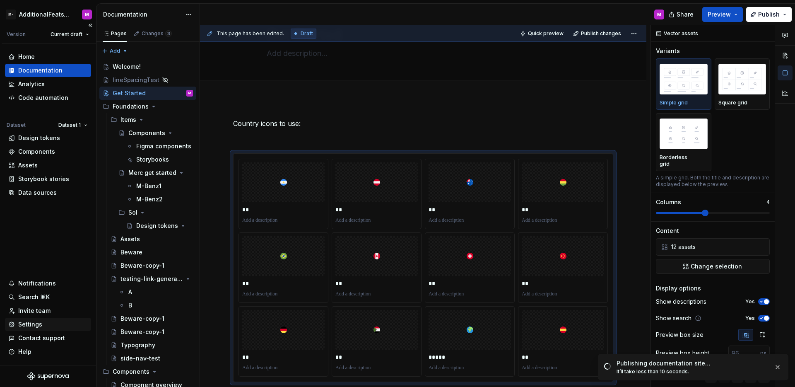
click at [36, 328] on div "Settings" at bounding box center [30, 324] width 24 height 8
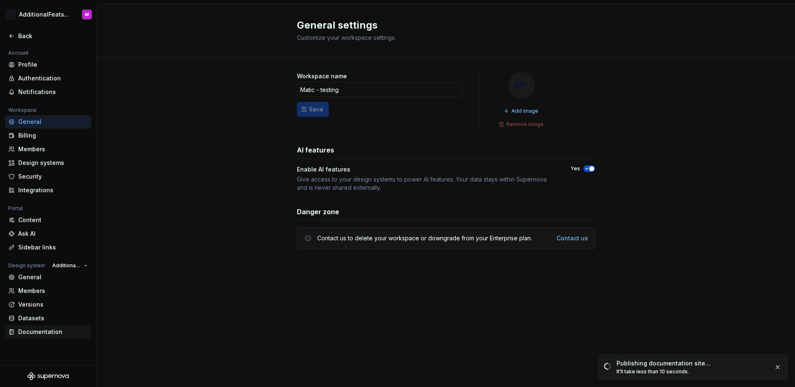
click at [36, 333] on div "Documentation" at bounding box center [53, 332] width 70 height 8
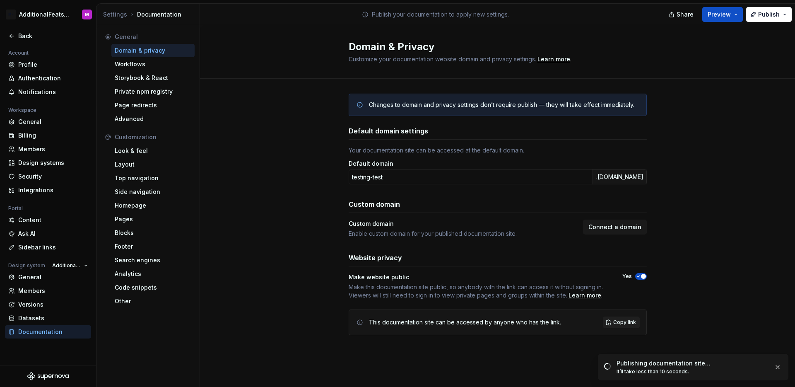
click at [642, 277] on span "button" at bounding box center [643, 276] width 5 height 5
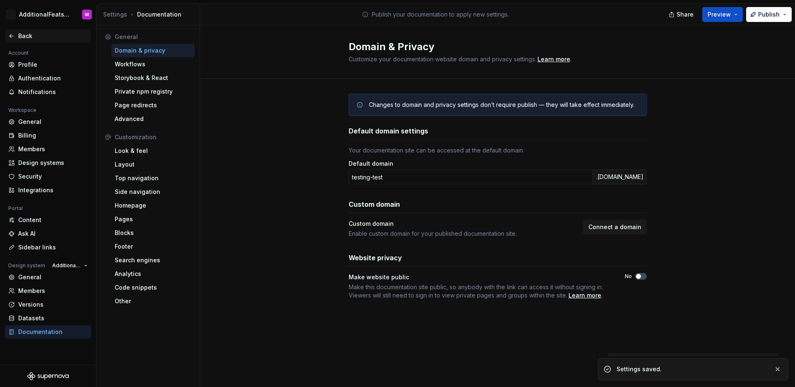
click at [18, 38] on div "Back" at bounding box center [53, 36] width 70 height 8
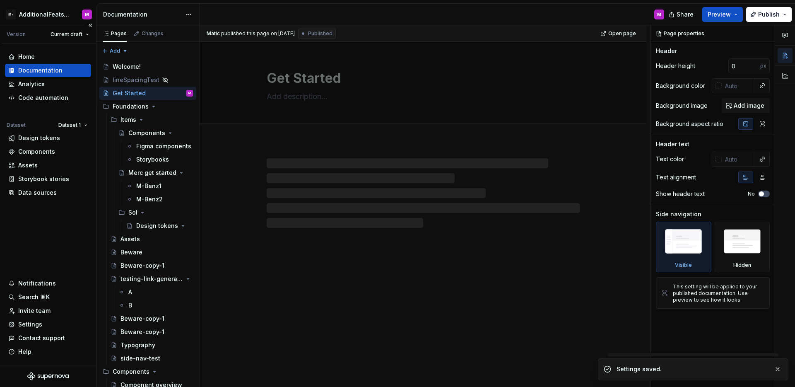
click at [38, 70] on div "Documentation" at bounding box center [40, 70] width 44 height 8
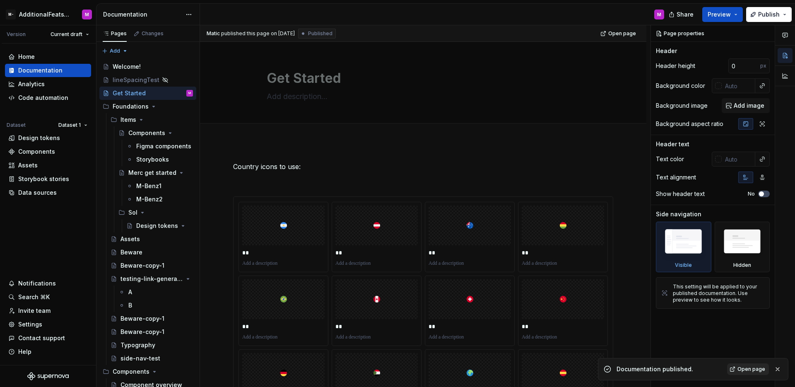
click at [748, 369] on span "Open page" at bounding box center [752, 369] width 28 height 7
type textarea "*"
click at [44, 167] on div "Assets" at bounding box center [48, 165] width 80 height 8
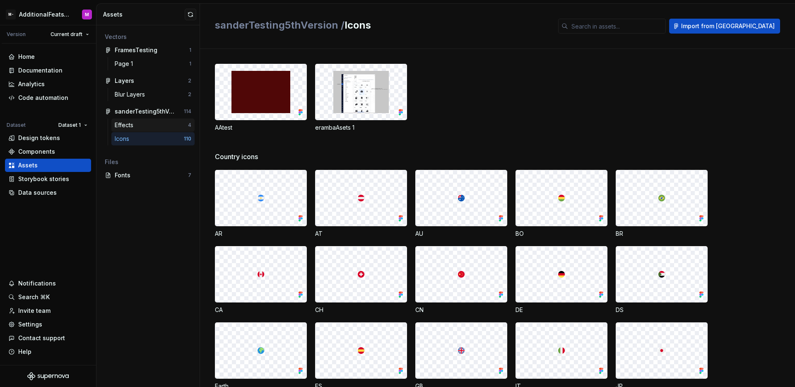
click at [159, 125] on div "Effects" at bounding box center [151, 125] width 73 height 8
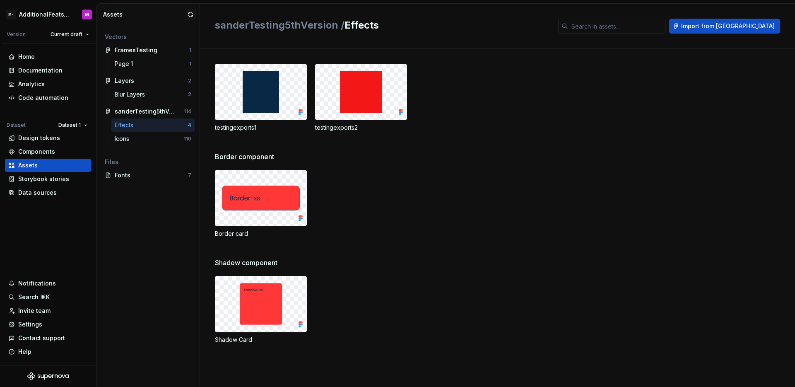
click at [129, 220] on div "Vectors FramesTesting 1 Page 1 1 Layers 2 Blur Layers 2 sanderTesting5thVersion…" at bounding box center [147, 206] width 103 height 362
click at [70, 128] on html "M- AdditionalFeatsTest M Version Current draft Home Documentation Analytics Cod…" at bounding box center [397, 193] width 795 height 387
click at [168, 193] on html "M- AdditionalFeatsTest M Version Current draft Home Documentation Analytics Cod…" at bounding box center [397, 193] width 795 height 387
